Goal: Information Seeking & Learning: Learn about a topic

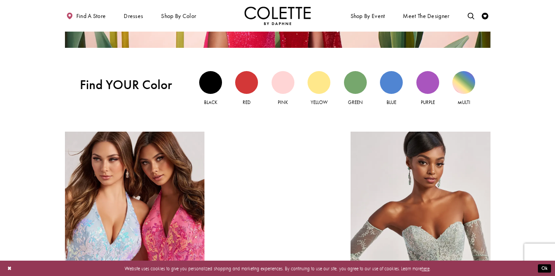
scroll to position [433, 0]
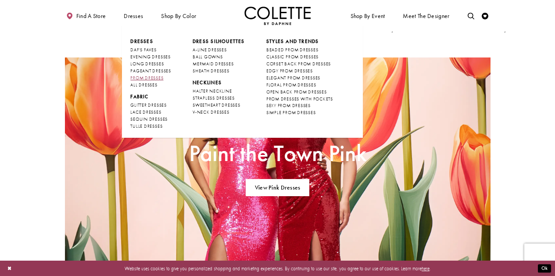
click at [150, 76] on span "PROM DRESSES" at bounding box center [146, 78] width 33 height 6
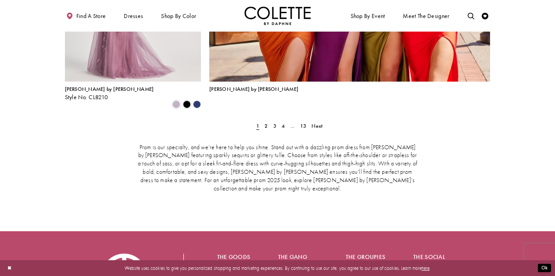
scroll to position [1559, 0]
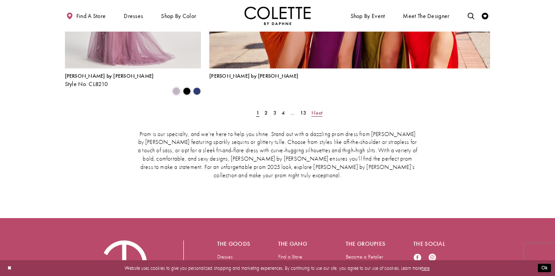
click at [320, 109] on span "Next" at bounding box center [317, 112] width 11 height 7
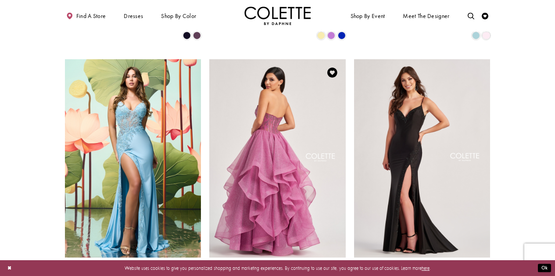
scroll to position [874, 0]
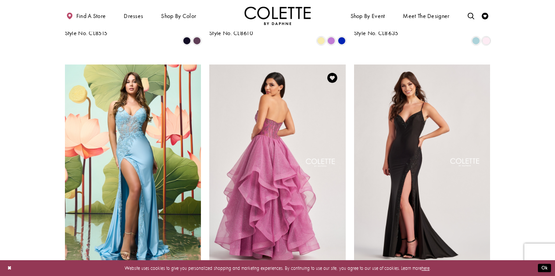
click at [268, 164] on img "Visit Colette by Daphne Style No. CL8200 Page" at bounding box center [277, 164] width 137 height 198
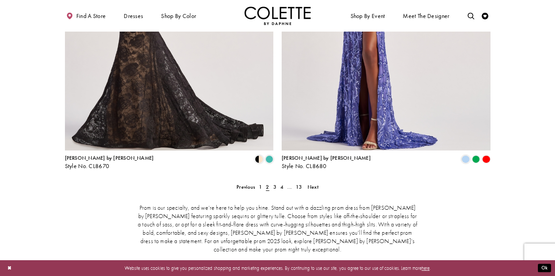
scroll to position [1359, 0]
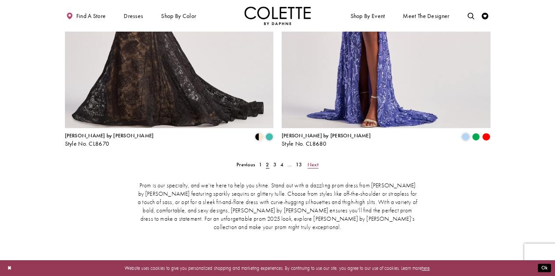
click at [313, 161] on span "Next" at bounding box center [313, 164] width 11 height 7
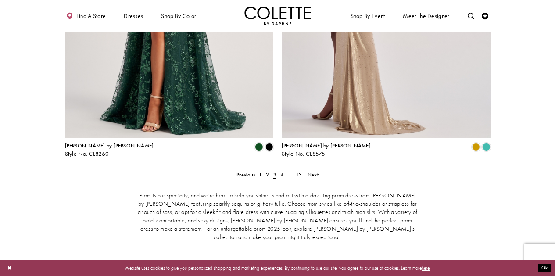
scroll to position [1385, 0]
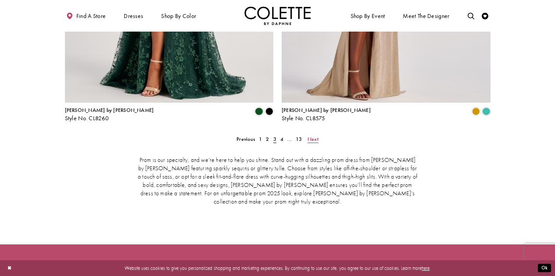
click at [314, 136] on span "Next" at bounding box center [313, 139] width 11 height 7
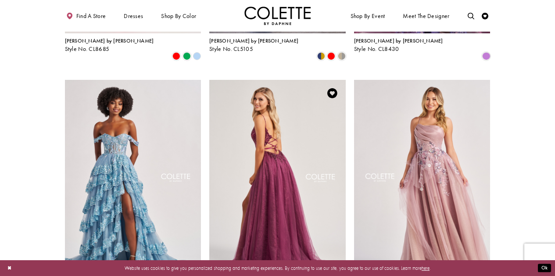
scroll to position [598, 0]
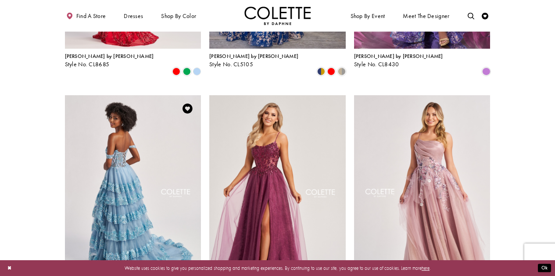
click at [137, 161] on img "Visit Colette by Daphne Style No. CL8690 Page" at bounding box center [133, 194] width 137 height 198
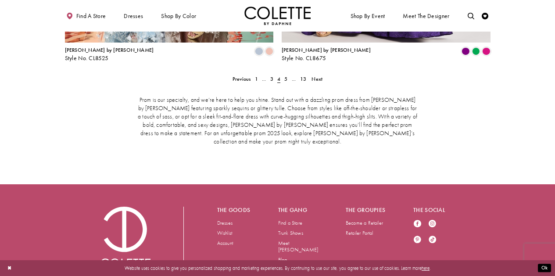
scroll to position [1446, 0]
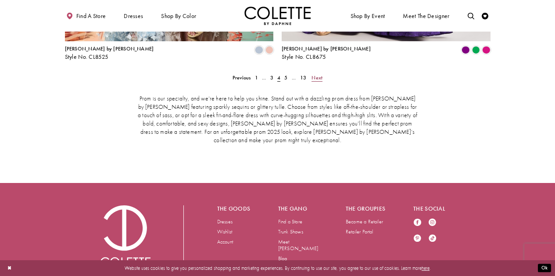
click at [317, 74] on span "Next" at bounding box center [317, 77] width 11 height 7
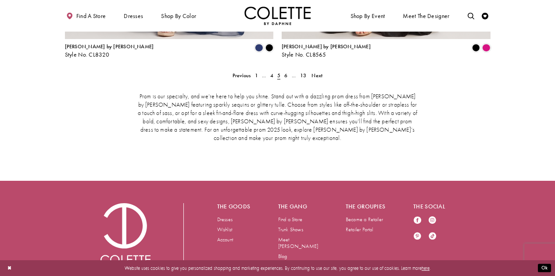
scroll to position [1446, 0]
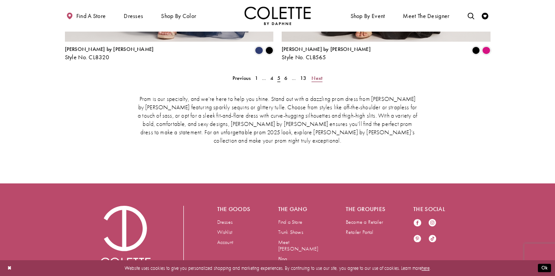
click at [322, 75] on span "Next" at bounding box center [317, 78] width 11 height 7
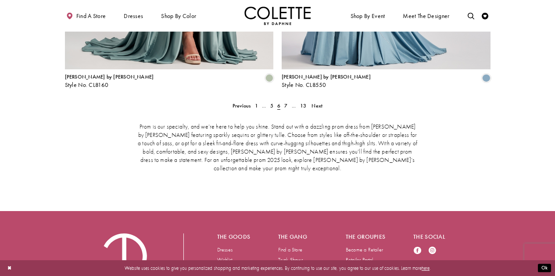
scroll to position [1446, 0]
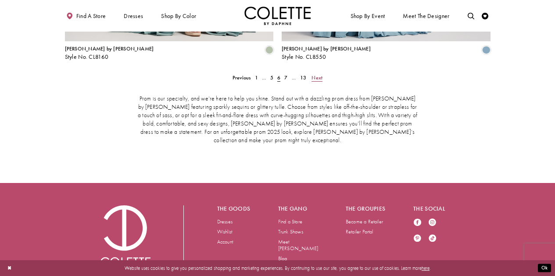
click at [322, 74] on span "Next" at bounding box center [317, 77] width 11 height 7
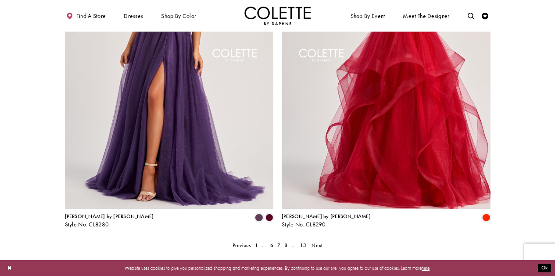
scroll to position [1279, 0]
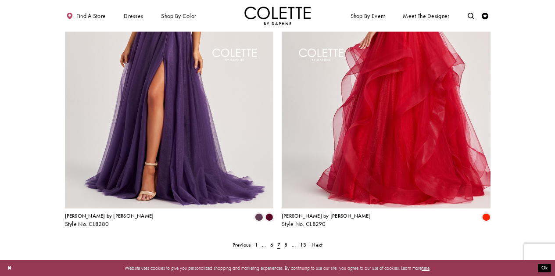
click at [373, 120] on img "Visit Colette by Daphne Style No. CL8290 Page" at bounding box center [386, 57] width 209 height 304
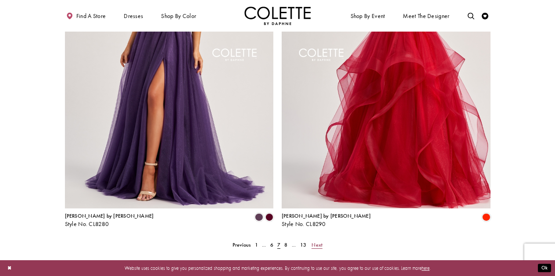
click at [317, 240] on link "Next" at bounding box center [317, 245] width 15 height 10
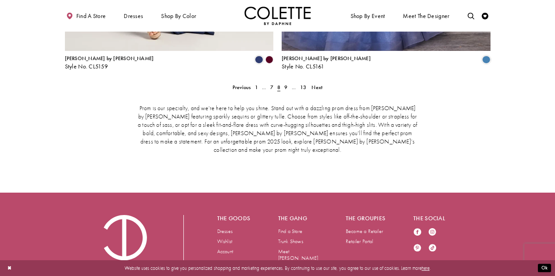
scroll to position [1440, 0]
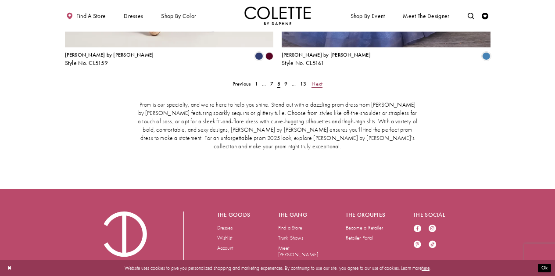
click at [322, 80] on span "Next" at bounding box center [317, 83] width 11 height 7
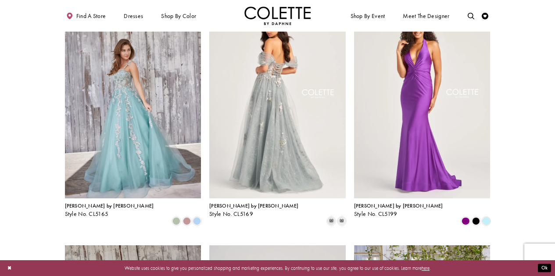
scroll to position [191, 0]
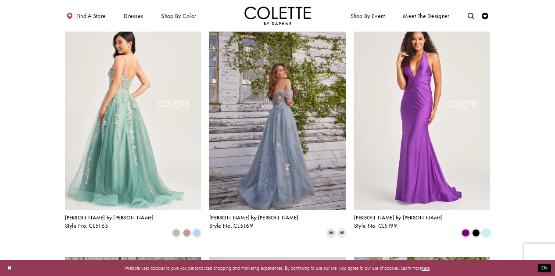
click at [122, 128] on img "Visit Colette by Daphne Style No. CL5165 Page" at bounding box center [133, 111] width 137 height 198
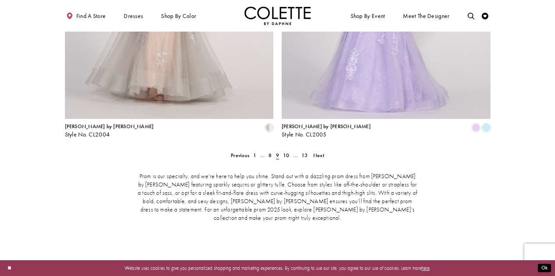
scroll to position [1372, 0]
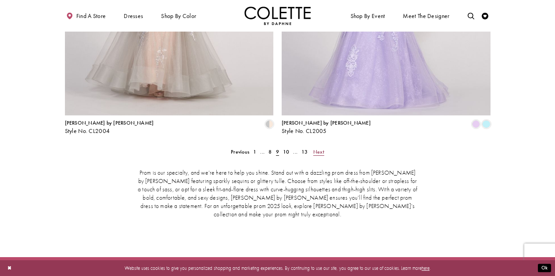
click at [325, 147] on link "Next" at bounding box center [318, 152] width 15 height 10
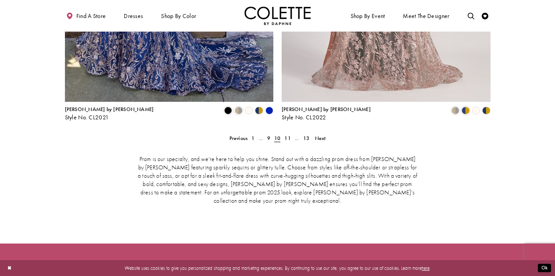
scroll to position [1399, 0]
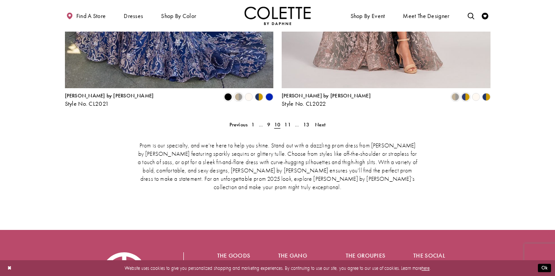
click at [322, 121] on span "Next" at bounding box center [320, 124] width 11 height 7
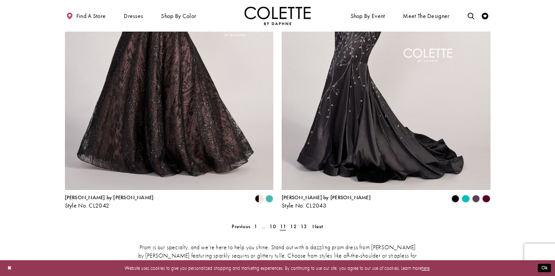
scroll to position [1298, 0]
click at [318, 229] on div "Prom is our specialty, and we’re here to help you shine. Stand out with a dazzl…" at bounding box center [278, 268] width 426 height 78
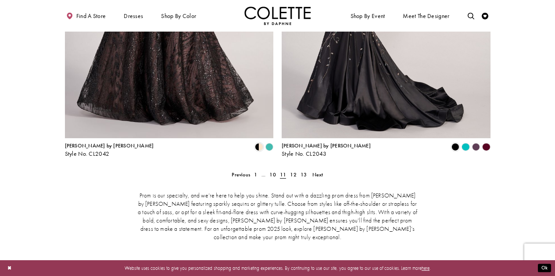
scroll to position [1350, 0]
click at [321, 171] on span "Next" at bounding box center [318, 174] width 11 height 7
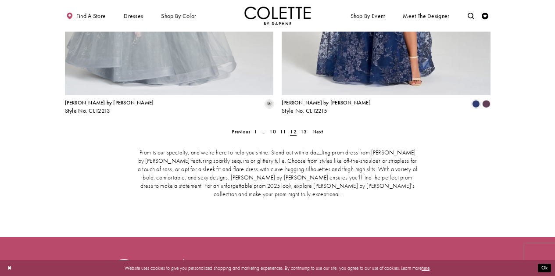
scroll to position [1447, 0]
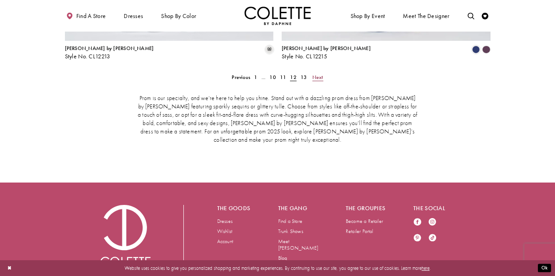
click at [323, 72] on link "Next" at bounding box center [317, 77] width 15 height 10
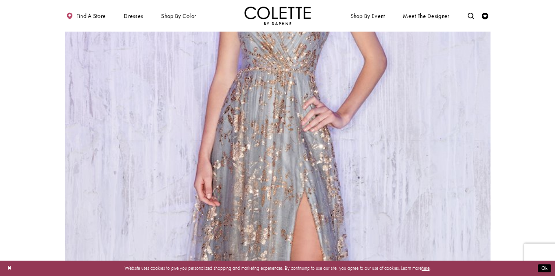
scroll to position [1302, 0]
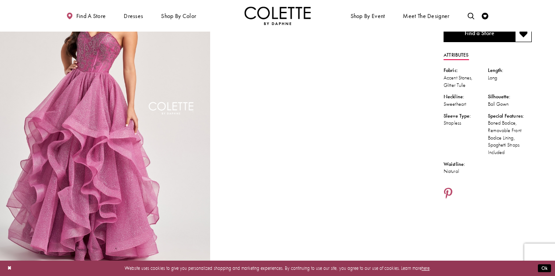
scroll to position [45, 0]
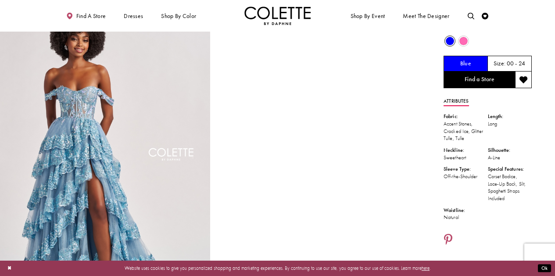
scroll to position [36, 0]
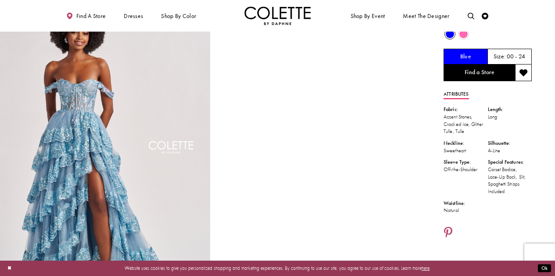
click at [506, 56] on span "Size:" at bounding box center [500, 56] width 12 height 7
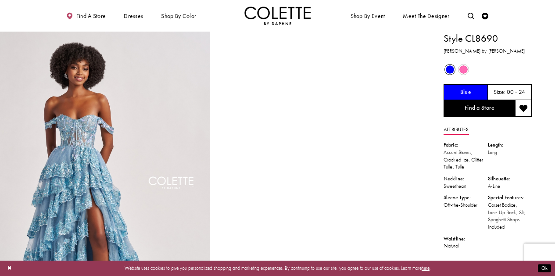
scroll to position [0, 0]
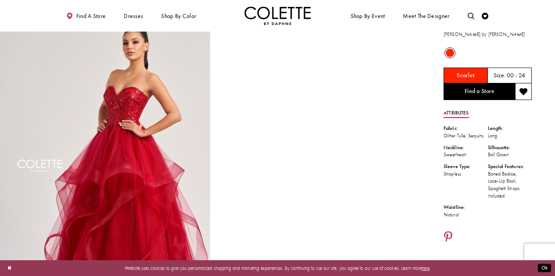
scroll to position [-1, 0]
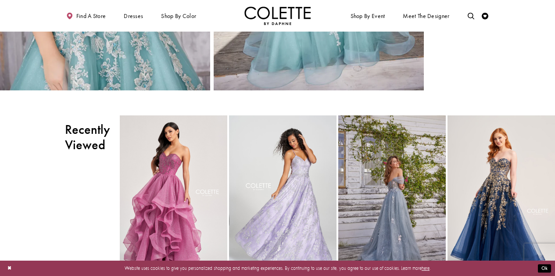
scroll to position [1308, 0]
